Goal: Task Accomplishment & Management: Use online tool/utility

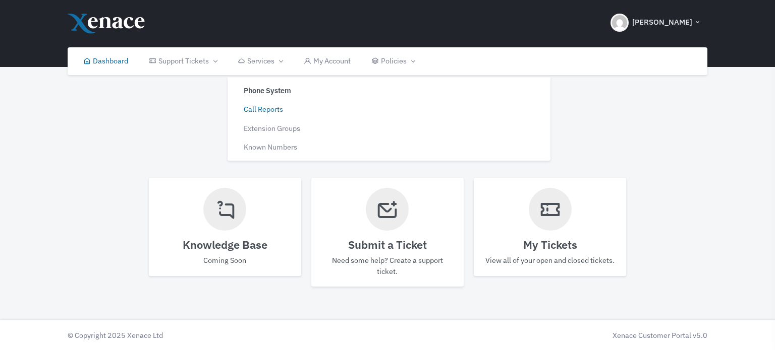
click at [264, 106] on link "Call Reports" at bounding box center [307, 107] width 152 height 19
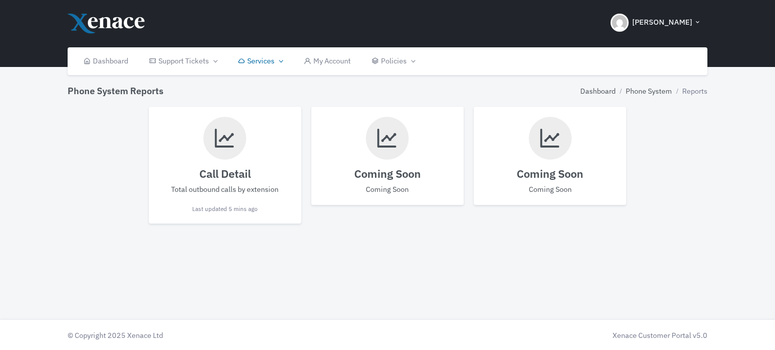
click at [230, 175] on h4 "Call Detail" at bounding box center [225, 173] width 132 height 13
select select
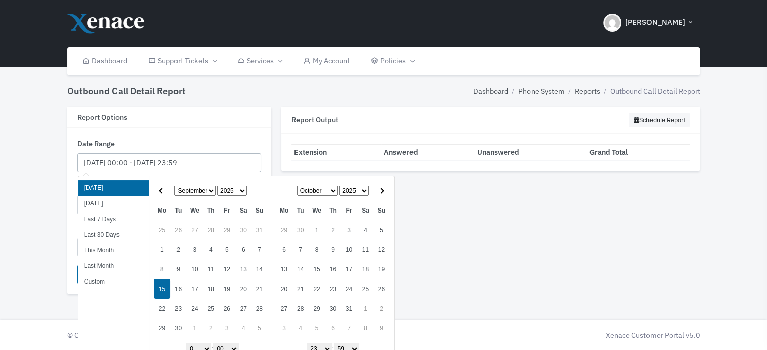
click at [129, 162] on input "[DATE] 00:00 - [DATE] 23:59" at bounding box center [169, 163] width 184 height 20
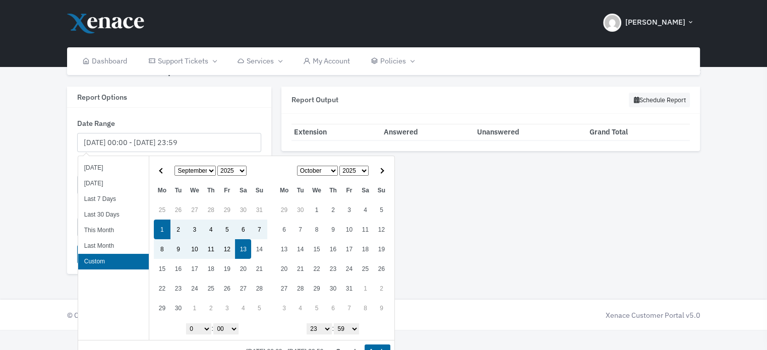
scroll to position [31, 0]
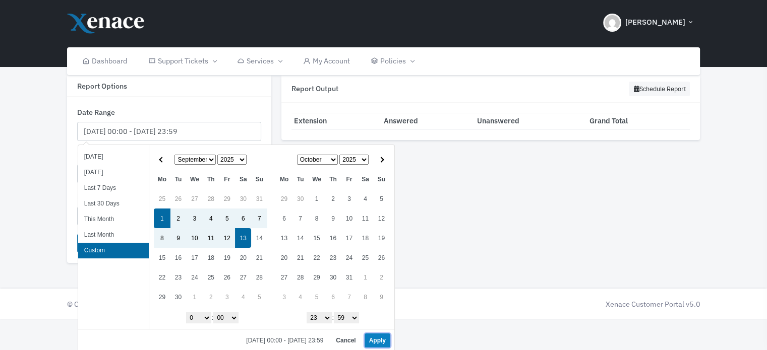
click at [367, 342] on button "Apply" at bounding box center [378, 341] width 26 height 14
type input "[DATE] 00:00 - [DATE] 23:59"
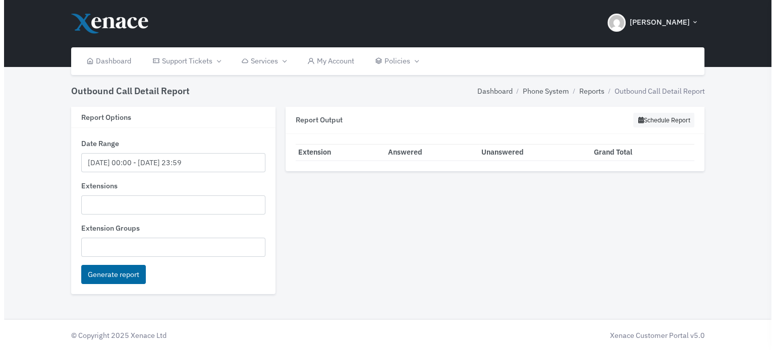
scroll to position [0, 0]
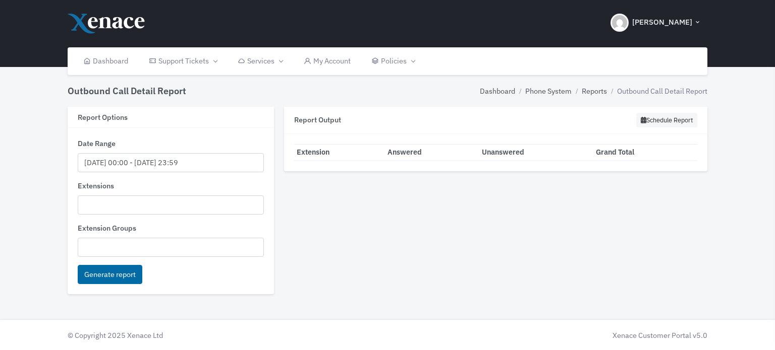
click at [95, 194] on div "Extensions All Extensions Phone System Admin [1000] Vx Reception [1001] [PERSON…" at bounding box center [171, 198] width 187 height 34
click at [97, 206] on ul at bounding box center [171, 204] width 186 height 16
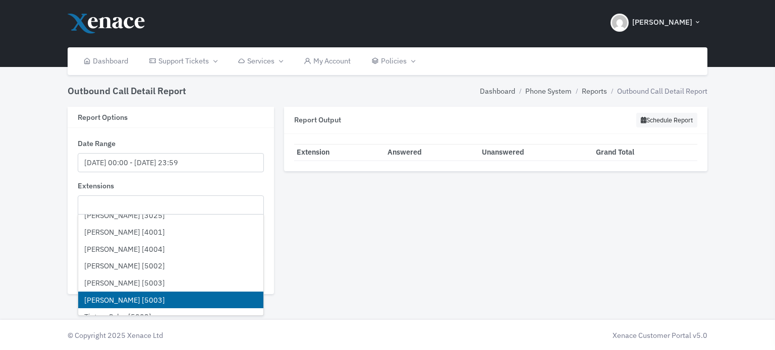
scroll to position [1160, 0]
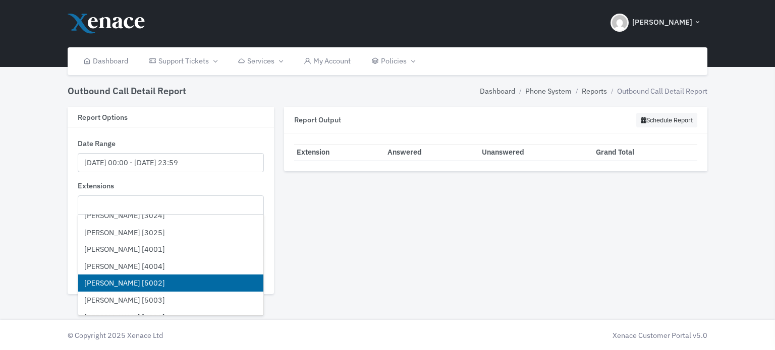
click at [125, 281] on li "[PERSON_NAME] [5002]" at bounding box center [171, 283] width 186 height 17
select select "5002"
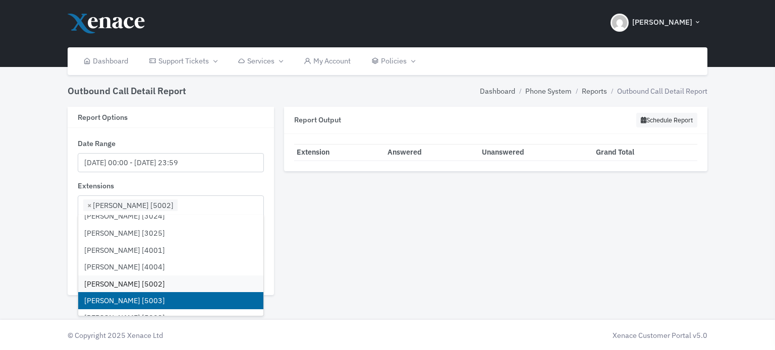
click at [125, 299] on li "[PERSON_NAME] [5003]" at bounding box center [171, 300] width 186 height 17
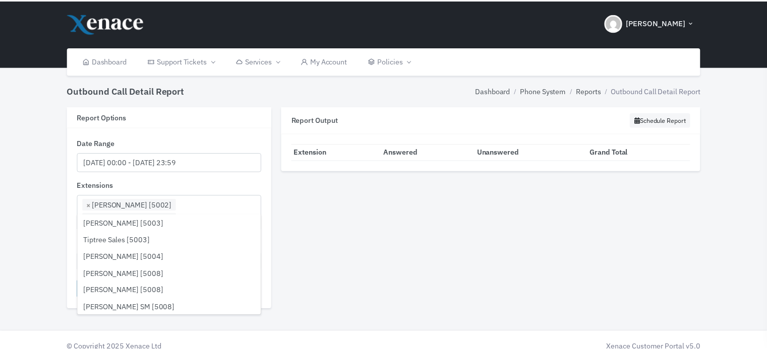
scroll to position [1261, 0]
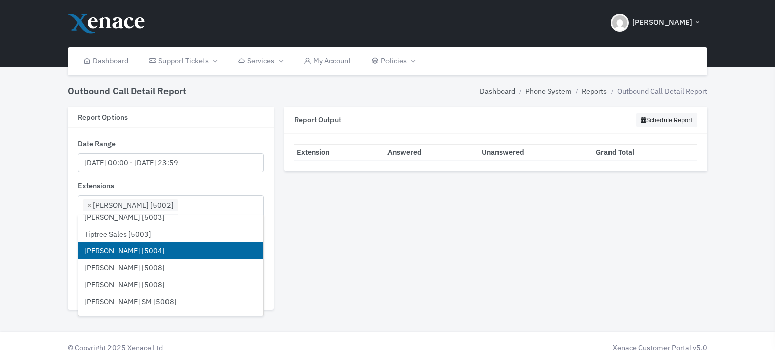
click at [128, 250] on li "[PERSON_NAME] [5004]" at bounding box center [171, 251] width 186 height 17
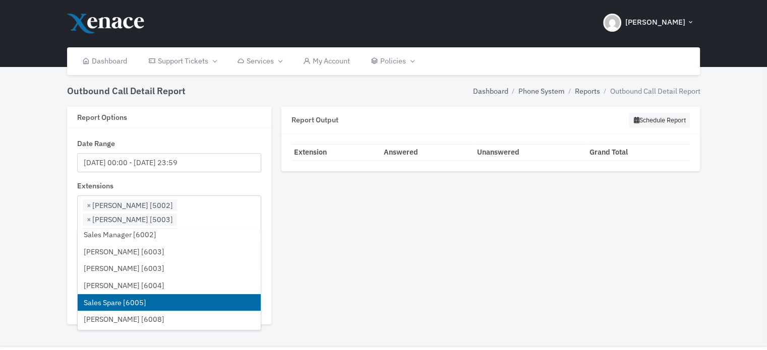
scroll to position [1765, 0]
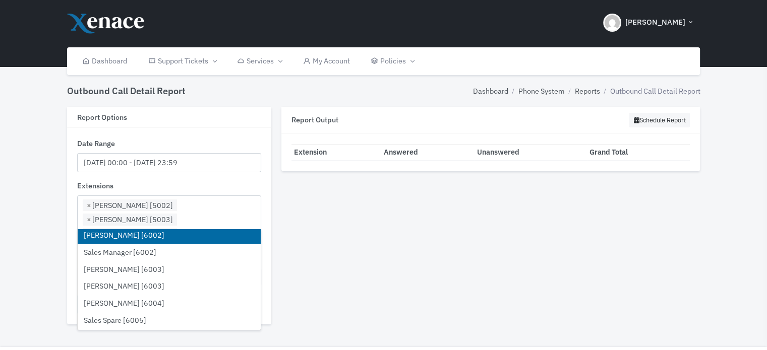
click at [136, 233] on li "[PERSON_NAME] [6002]" at bounding box center [169, 235] width 183 height 17
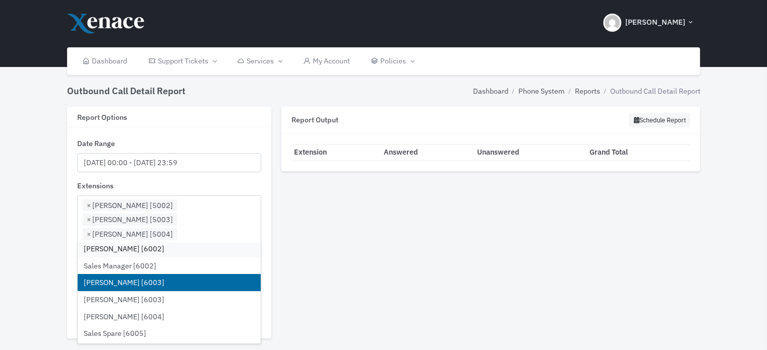
click at [122, 282] on li "[PERSON_NAME] [6003]" at bounding box center [169, 282] width 183 height 17
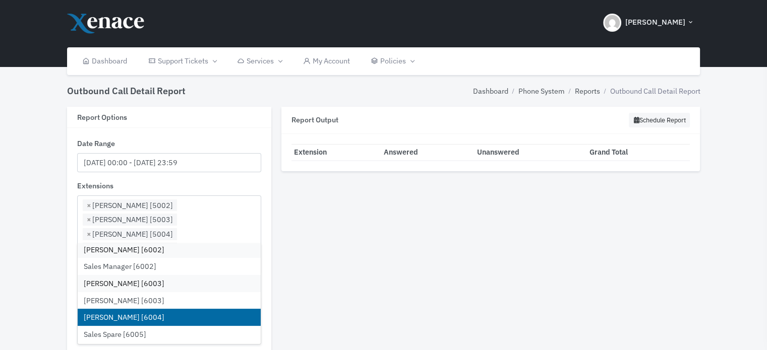
click at [123, 315] on li "[PERSON_NAME] [6004]" at bounding box center [169, 317] width 183 height 17
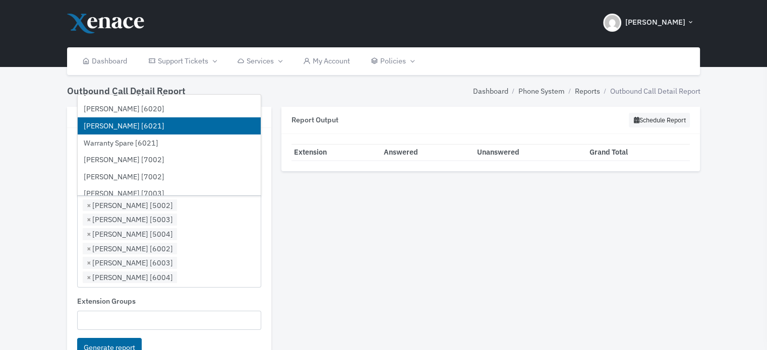
scroll to position [2068, 0]
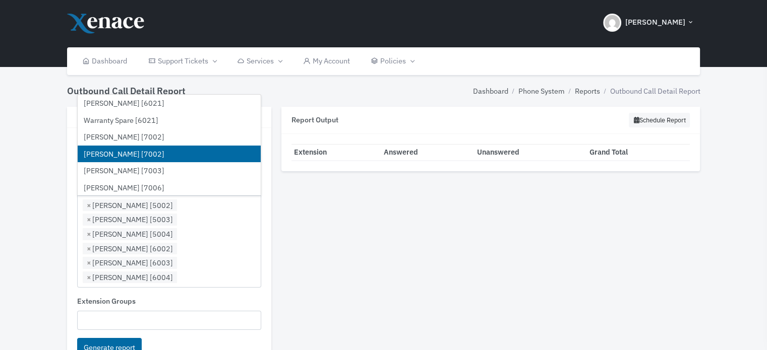
click at [129, 154] on li "[PERSON_NAME] [7002]" at bounding box center [169, 154] width 183 height 17
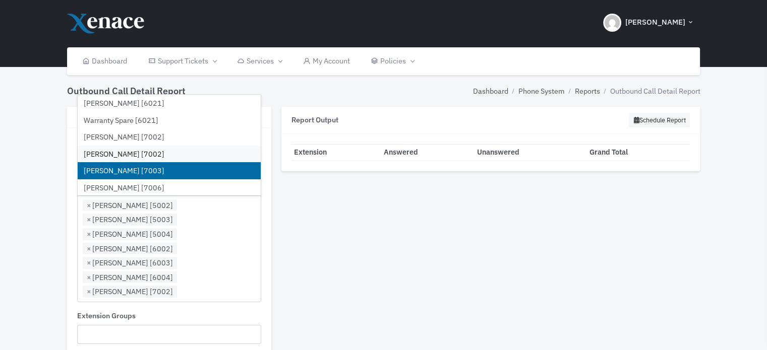
click at [128, 166] on li "[PERSON_NAME] [7003]" at bounding box center [169, 170] width 183 height 17
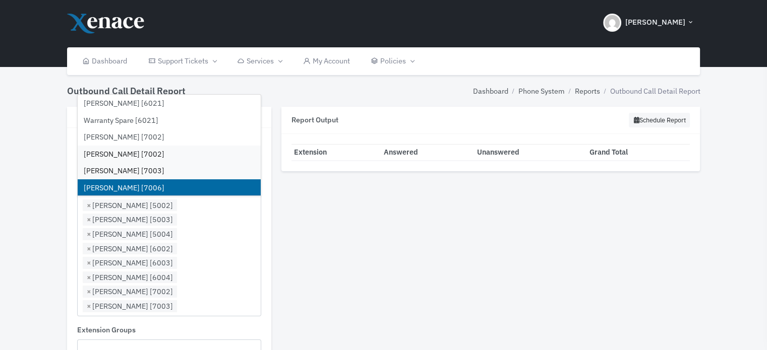
click at [129, 184] on li "[PERSON_NAME] [7006]" at bounding box center [169, 188] width 183 height 17
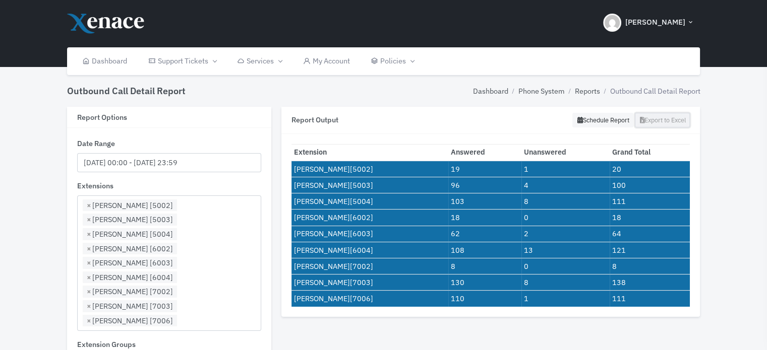
click at [658, 115] on button "Export to Excel" at bounding box center [662, 120] width 55 height 15
drag, startPoint x: 690, startPoint y: 303, endPoint x: 311, endPoint y: 164, distance: 403.6
click at [292, 152] on div "Extension Answered Unanswered Grand Total [PERSON_NAME] [5002] 19 1 20 [PERSON_…" at bounding box center [490, 225] width 419 height 183
copy table
